Goal: Information Seeking & Learning: Learn about a topic

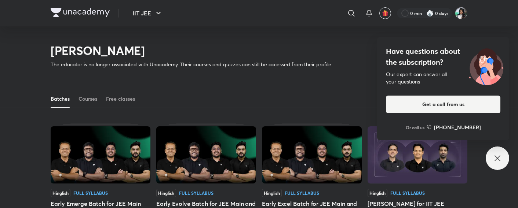
scroll to position [32, 0]
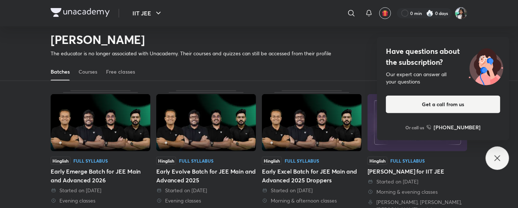
click at [499, 154] on icon at bounding box center [497, 158] width 9 height 9
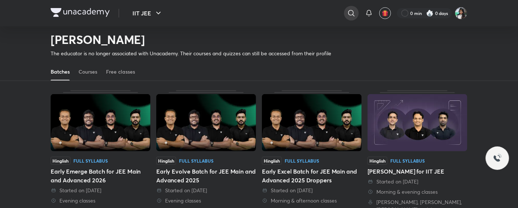
click at [351, 11] on icon at bounding box center [351, 13] width 9 height 9
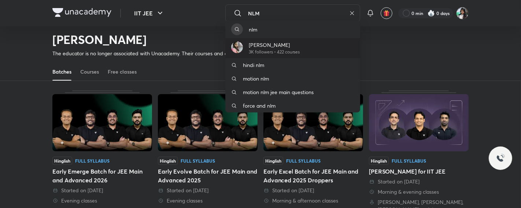
type input "NLM"
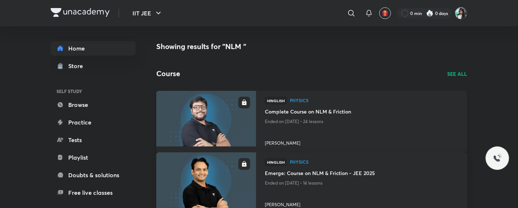
scroll to position [75, 0]
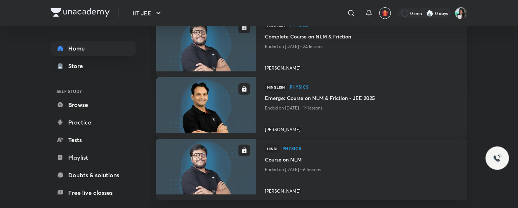
click at [301, 103] on p "Ended on Jul 27, 2023 • 14 lessons" at bounding box center [362, 108] width 194 height 10
click at [236, 102] on img at bounding box center [206, 105] width 102 height 57
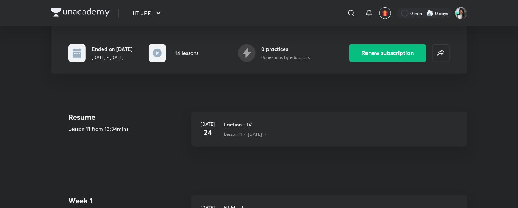
scroll to position [126, 0]
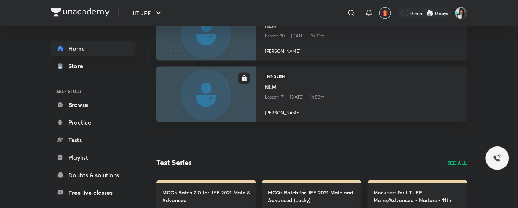
scroll to position [374, 0]
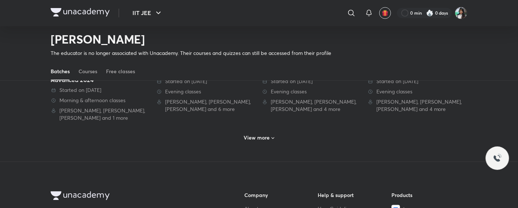
scroll to position [435, 0]
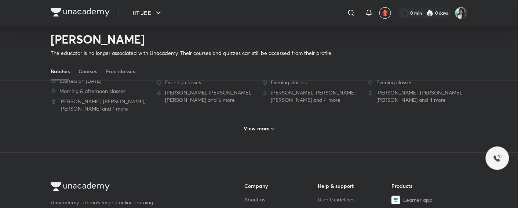
click at [263, 129] on h6 "View more" at bounding box center [257, 128] width 26 height 7
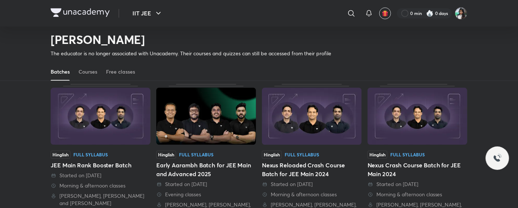
scroll to position [468, 0]
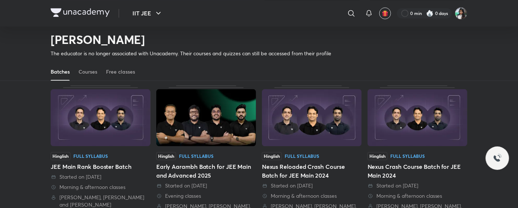
click at [393, 117] on img at bounding box center [417, 117] width 100 height 57
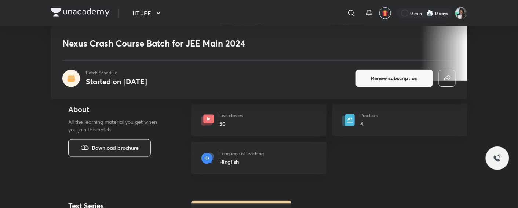
scroll to position [246, 0]
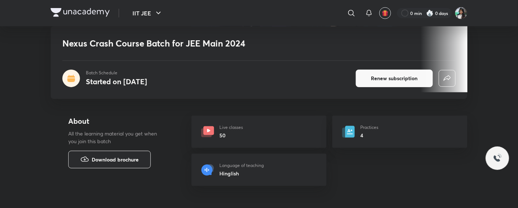
click at [371, 129] on p "Practices" at bounding box center [369, 127] width 18 height 7
click at [355, 131] on icon at bounding box center [348, 132] width 15 height 15
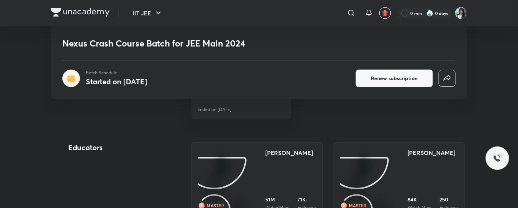
scroll to position [481, 0]
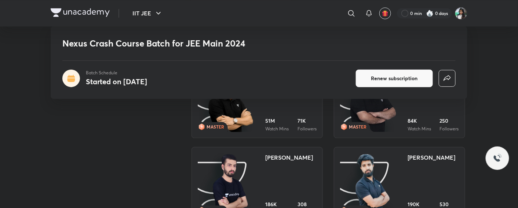
click at [270, 110] on div "Neeraj Kumar Chaudhary 51M Watch Mins 71K Followers" at bounding box center [290, 101] width 51 height 62
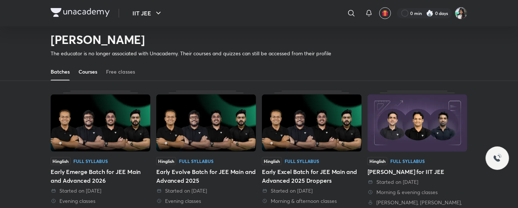
click at [81, 73] on div "Courses" at bounding box center [87, 71] width 19 height 7
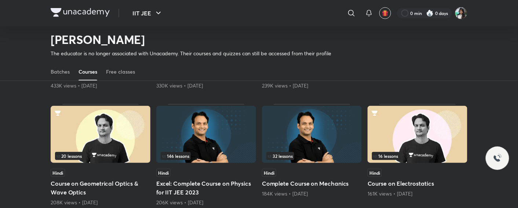
scroll to position [176, 0]
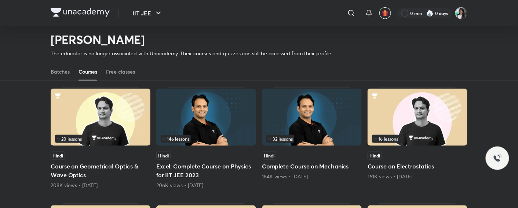
click at [330, 115] on img at bounding box center [312, 117] width 100 height 57
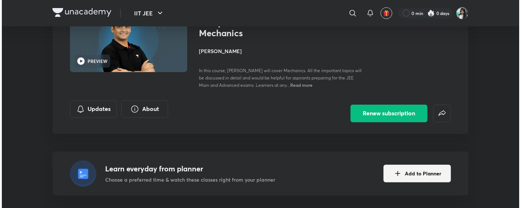
scroll to position [72, 0]
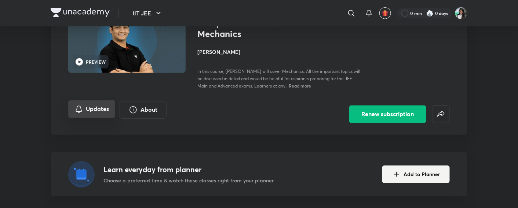
click at [102, 106] on button "Updates" at bounding box center [91, 109] width 47 height 18
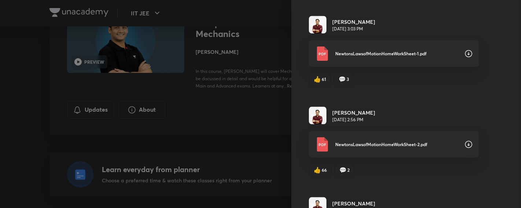
scroll to position [8459, 0]
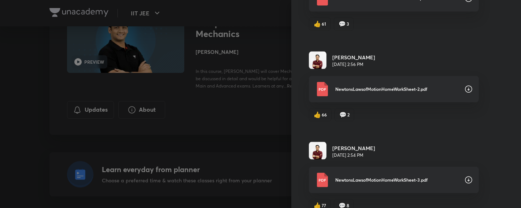
click at [357, 173] on div "NewtonsLawsofMotionHomeWorkSheet-3.pdf" at bounding box center [394, 180] width 158 height 15
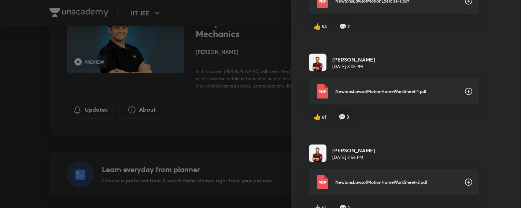
scroll to position [8366, 0]
click at [355, 88] on p "NewtonsLawsofMotionHomeWorkSheet-1.pdf" at bounding box center [397, 91] width 123 height 7
